Goal: Check status: Check status

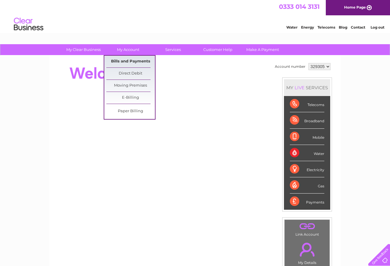
click at [128, 61] on link "Bills and Payments" at bounding box center [130, 62] width 49 height 12
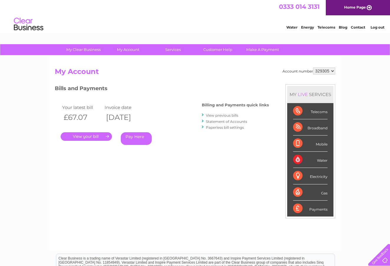
click at [94, 138] on link "." at bounding box center [86, 136] width 51 height 9
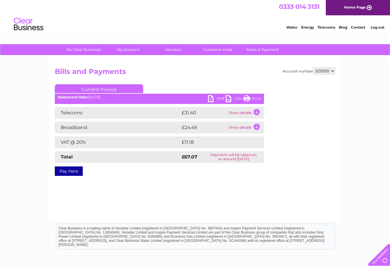
click at [212, 97] on link "PDF" at bounding box center [217, 99] width 18 height 9
click at [66, 171] on link "Pay Here" at bounding box center [69, 170] width 28 height 9
click at [213, 98] on link "PDF" at bounding box center [217, 99] width 18 height 9
click at [221, 99] on link "PDF" at bounding box center [217, 99] width 18 height 9
